Goal: Navigation & Orientation: Find specific page/section

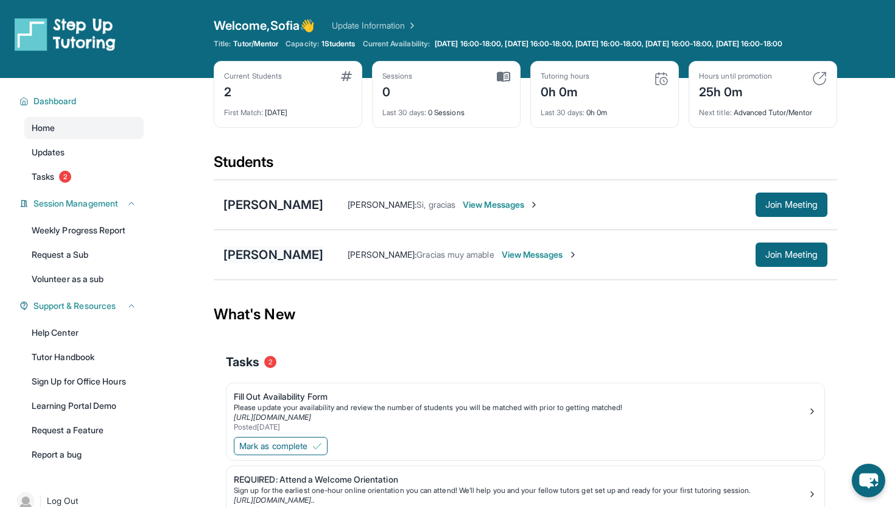
click at [294, 263] on div "[PERSON_NAME]" at bounding box center [274, 254] width 100 height 17
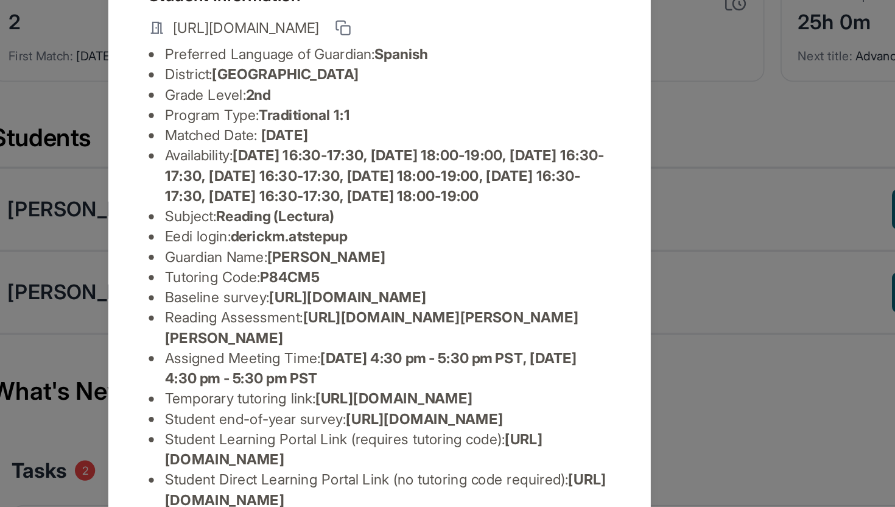
scroll to position [168, 0]
click at [660, 311] on div "[PERSON_NAME] Guardian: [PERSON_NAME] Student Information [URL][DOMAIN_NAME] Pr…" at bounding box center [447, 253] width 895 height 507
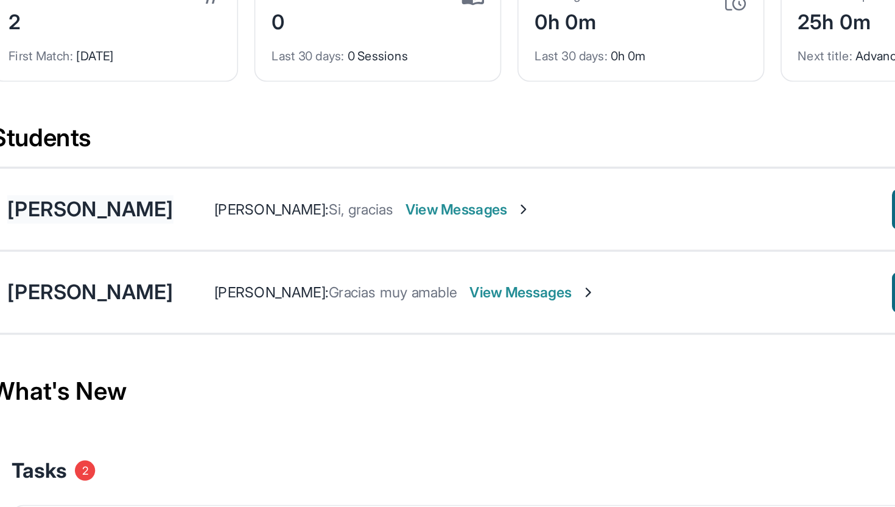
click at [272, 210] on div "[PERSON_NAME]" at bounding box center [274, 204] width 100 height 17
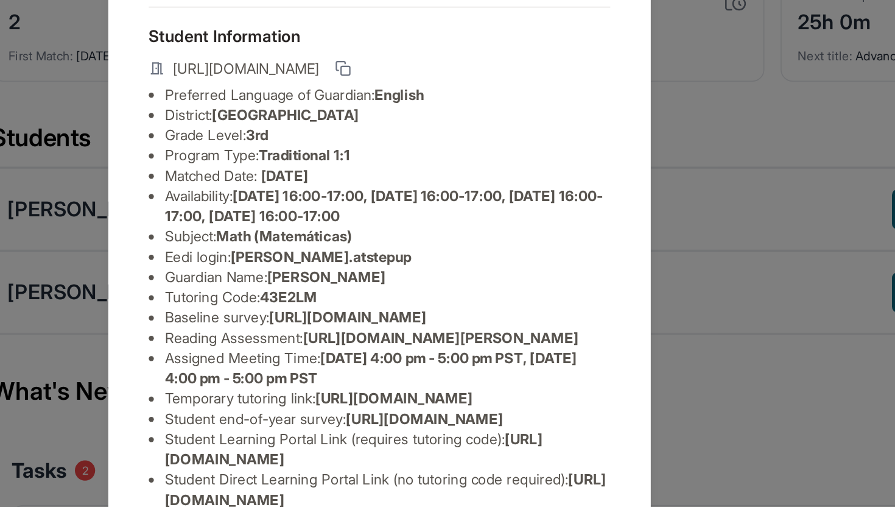
click at [633, 345] on div "[PERSON_NAME] Guardian: [PERSON_NAME] Student Information [URL][DOMAIN_NAME] Pr…" at bounding box center [447, 253] width 895 height 507
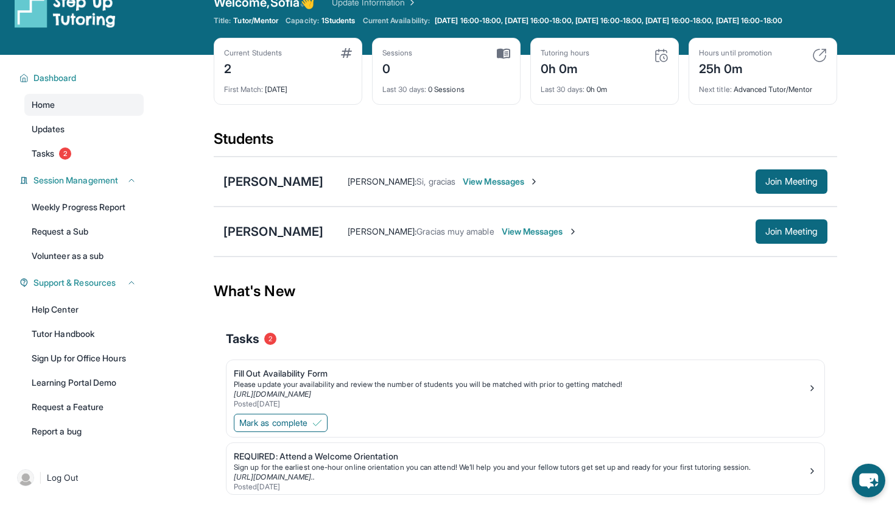
scroll to position [0, 0]
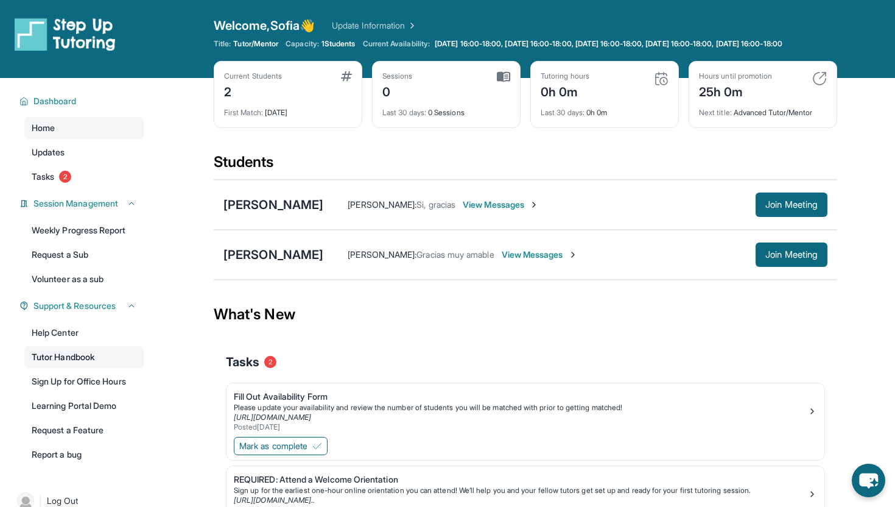
click at [64, 368] on link "Tutor Handbook" at bounding box center [83, 357] width 119 height 22
click at [780, 258] on span "Join Meeting" at bounding box center [792, 254] width 52 height 7
click at [287, 263] on div "[PERSON_NAME]" at bounding box center [274, 254] width 100 height 17
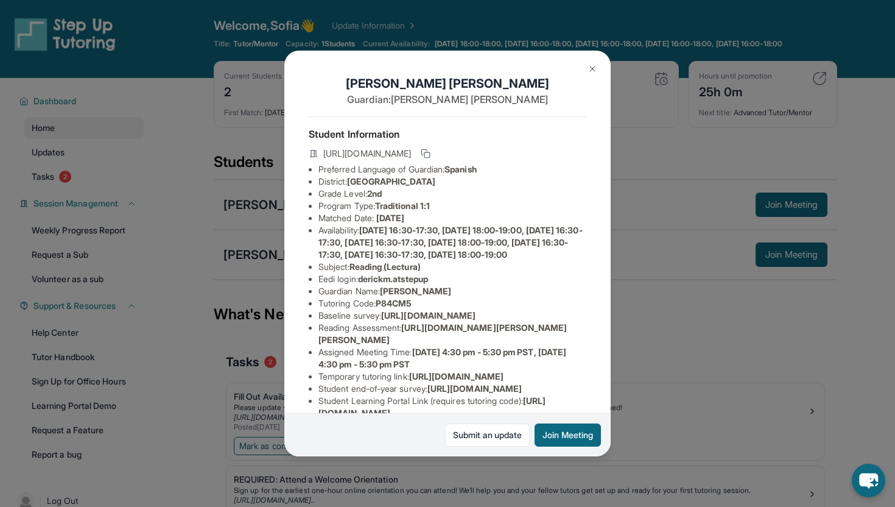
click at [595, 71] on img at bounding box center [593, 69] width 10 height 10
